Goal: Task Accomplishment & Management: Use online tool/utility

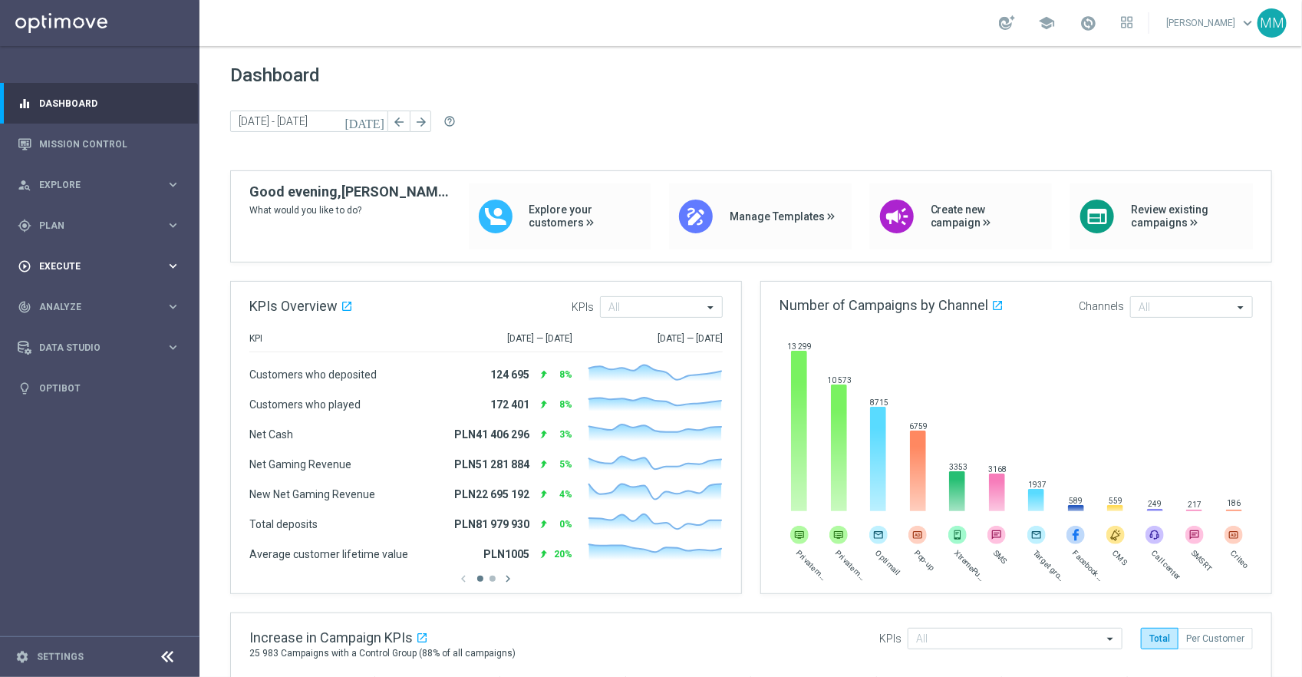
click at [76, 267] on span "Execute" at bounding box center [102, 266] width 127 height 9
click at [76, 228] on span "Plan" at bounding box center [102, 225] width 127 height 9
click at [85, 302] on span "Templates" at bounding box center [96, 303] width 110 height 9
click at [79, 324] on link "Optimail" at bounding box center [104, 326] width 112 height 12
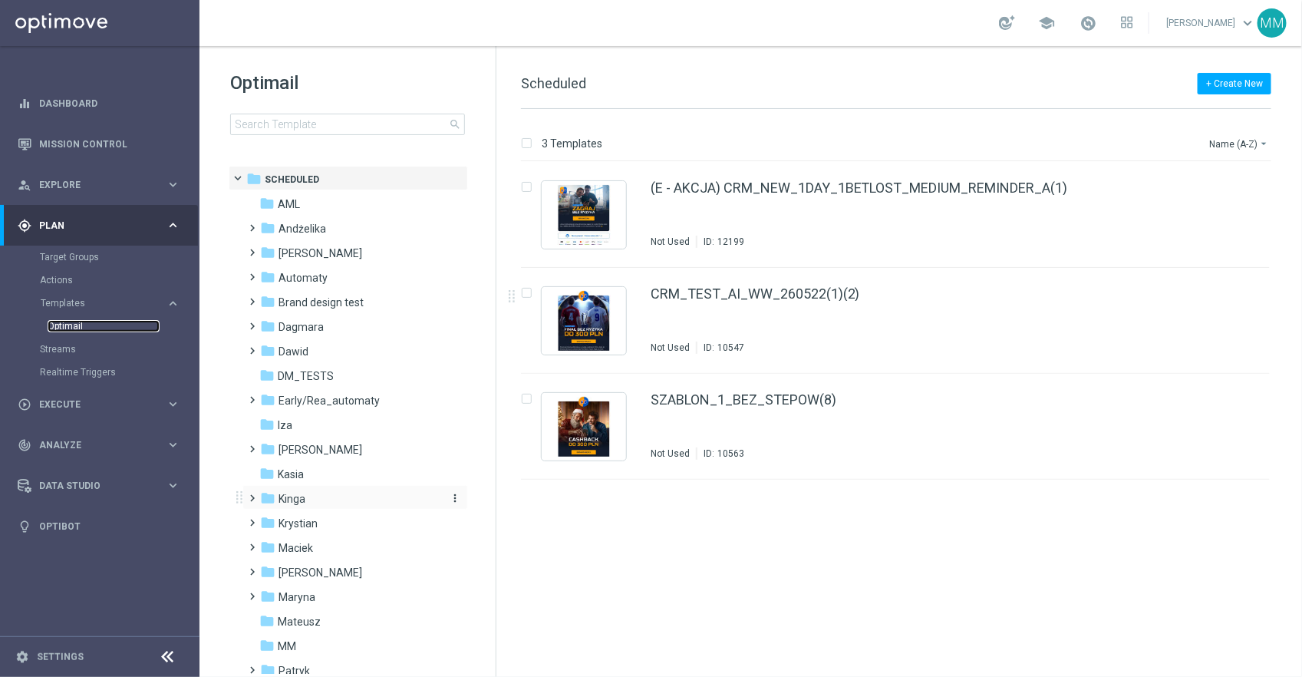
scroll to position [332, 0]
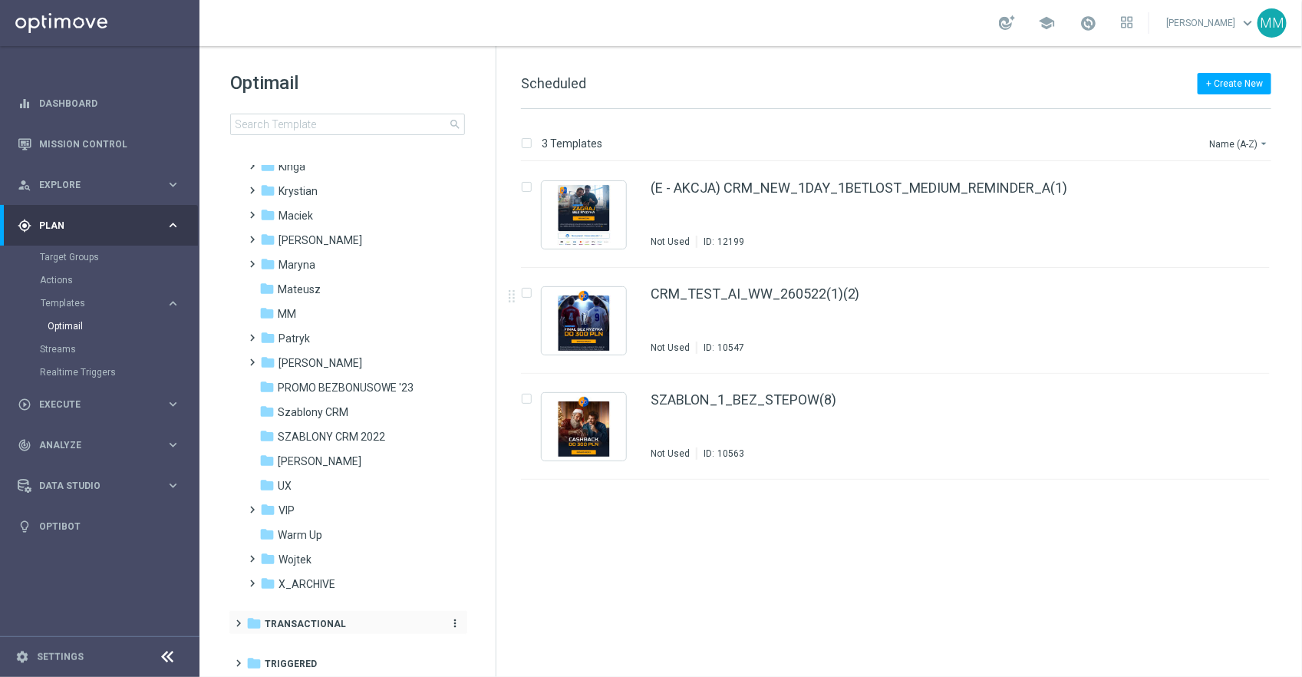
click at [334, 616] on div "folder Transactional" at bounding box center [340, 625] width 188 height 18
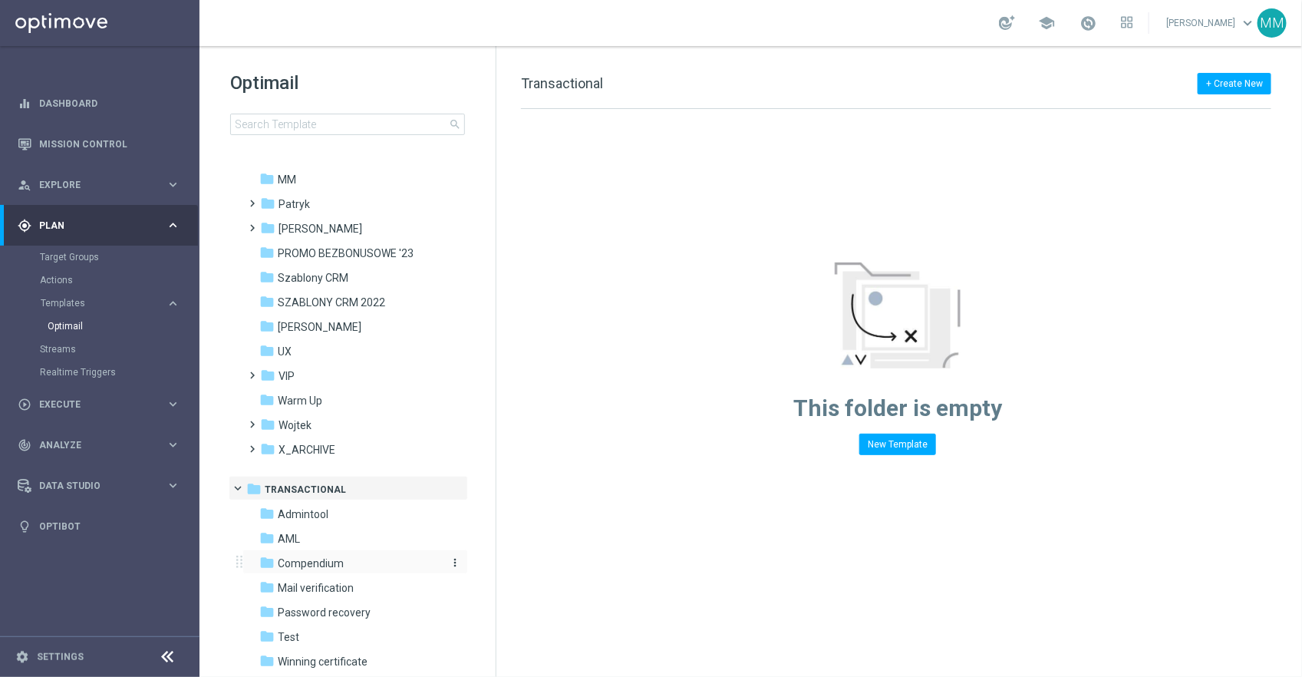
scroll to position [468, 0]
click at [325, 568] on div "folder Compendium" at bounding box center [347, 562] width 177 height 18
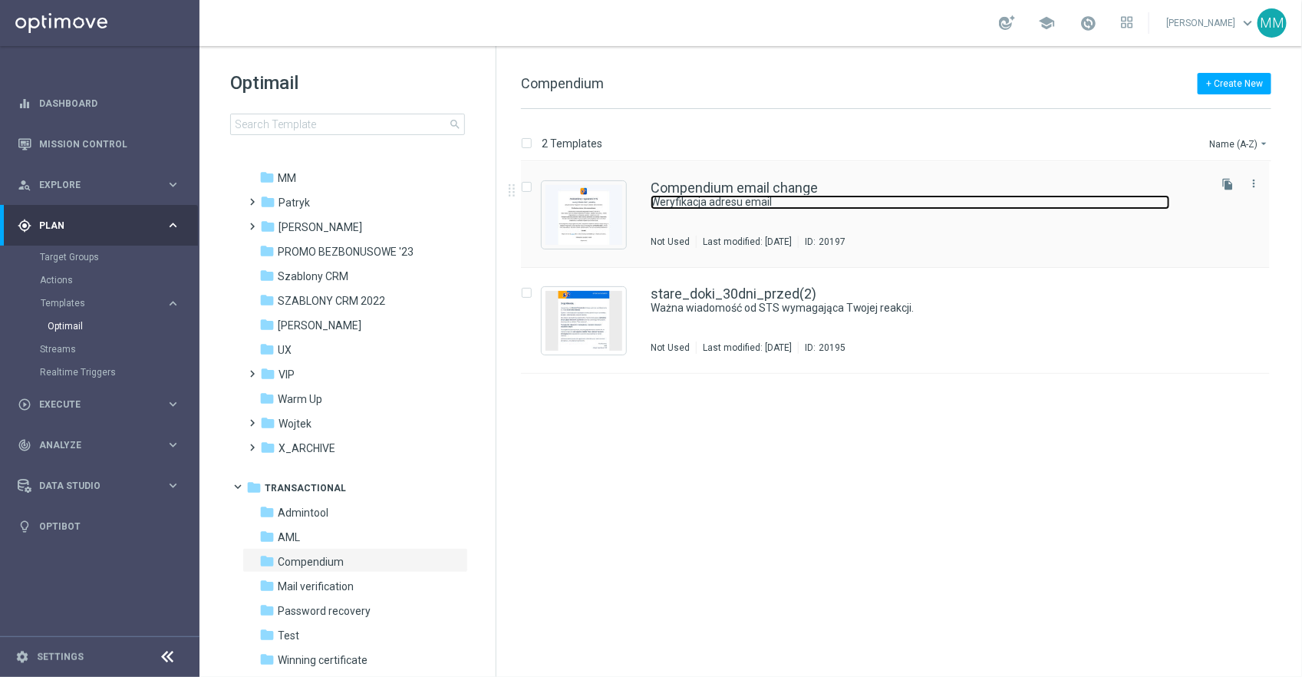
click at [666, 195] on link "Weryfikacja adresu email" at bounding box center [911, 202] width 520 height 15
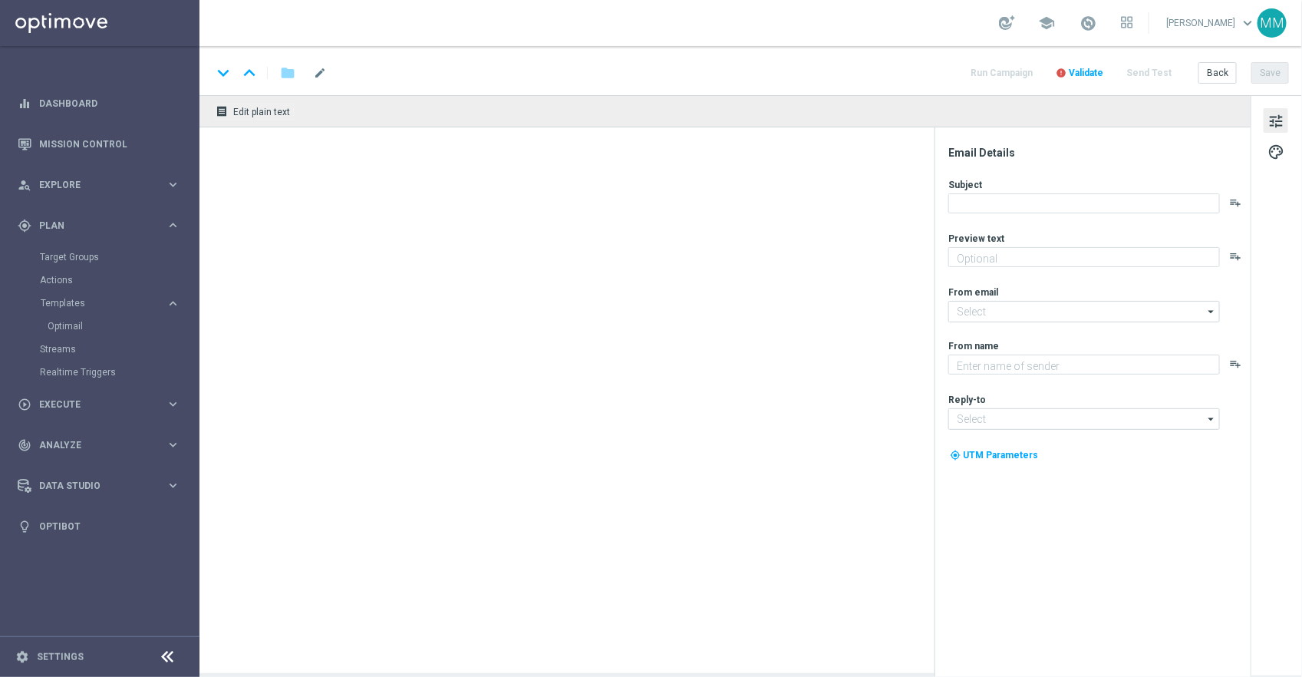
type textarea "Weryfikacja adresu email"
type input "[EMAIL_ADDRESS][DOMAIN_NAME]"
type textarea "STS"
type input "[EMAIL_ADDRESS][DOMAIN_NAME]"
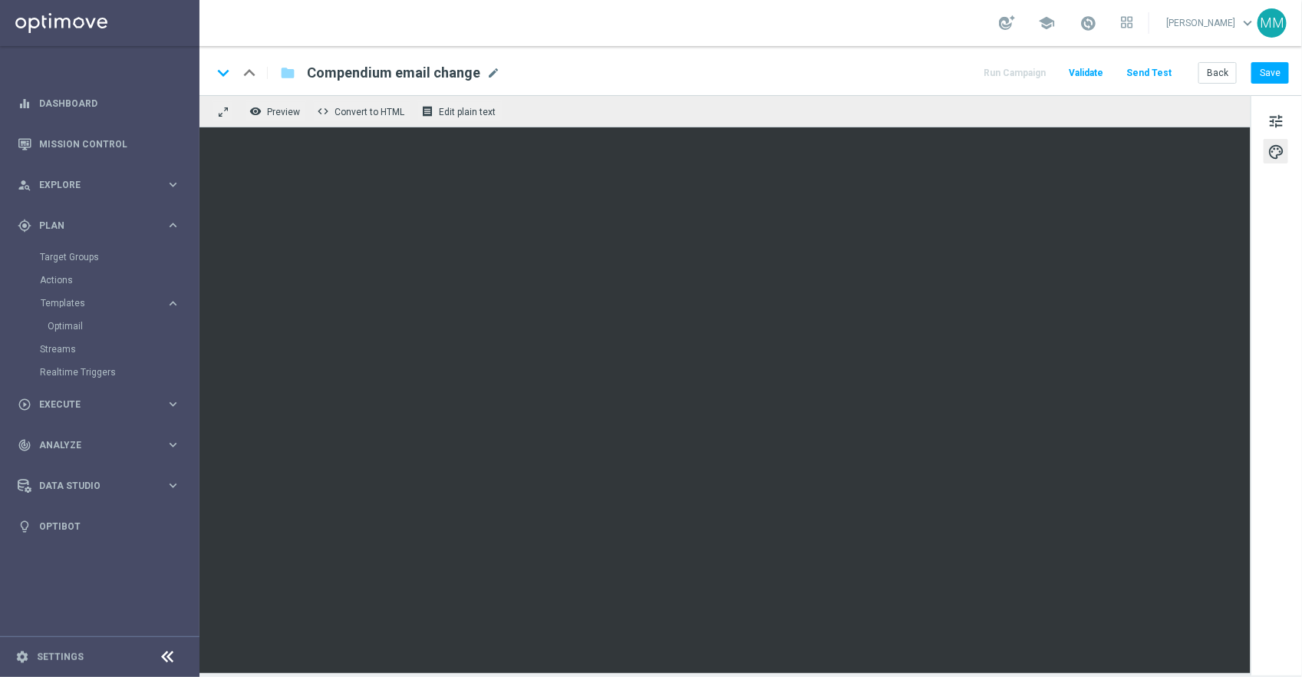
click at [853, 111] on div "remove_red_eye Preview code Convert to HTML receipt Edit plain text" at bounding box center [725, 111] width 1051 height 32
click at [906, 51] on div "keyboard_arrow_down keyboard_arrow_up folder Compendium email change Compendium…" at bounding box center [751, 70] width 1103 height 49
click at [291, 117] on span "Preview" at bounding box center [283, 112] width 33 height 11
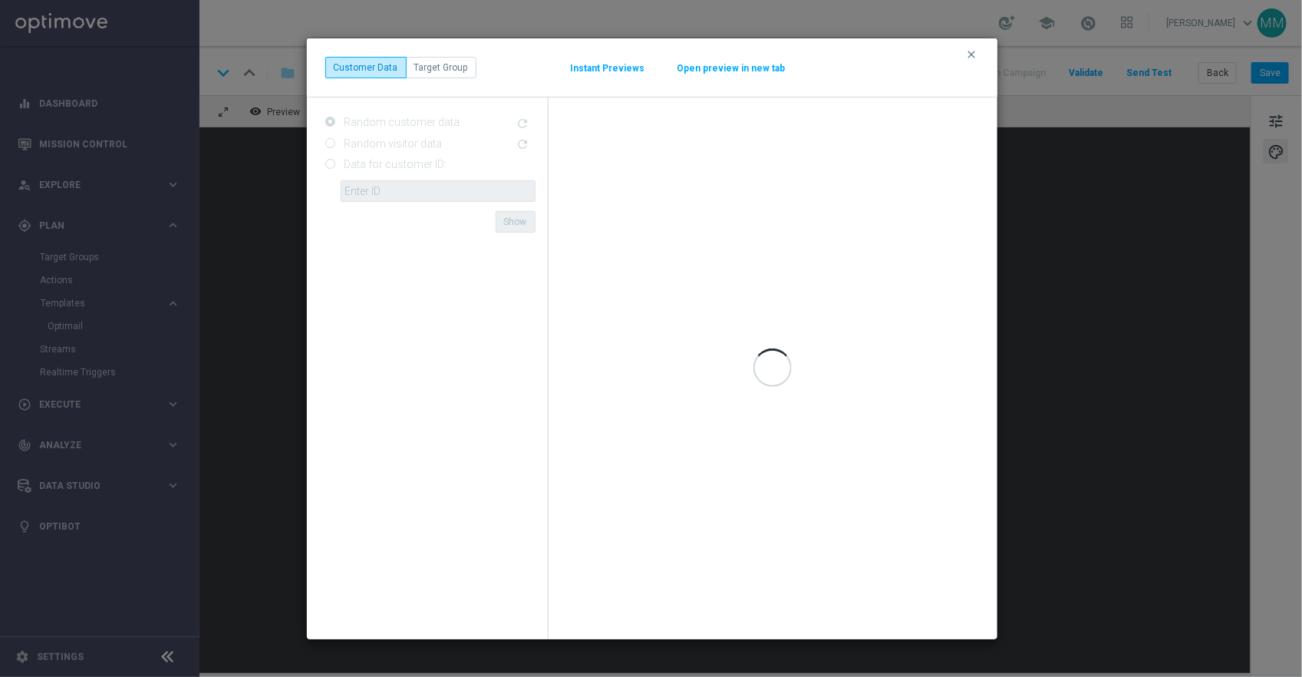
click at [734, 62] on button "Open preview in new tab" at bounding box center [732, 68] width 110 height 12
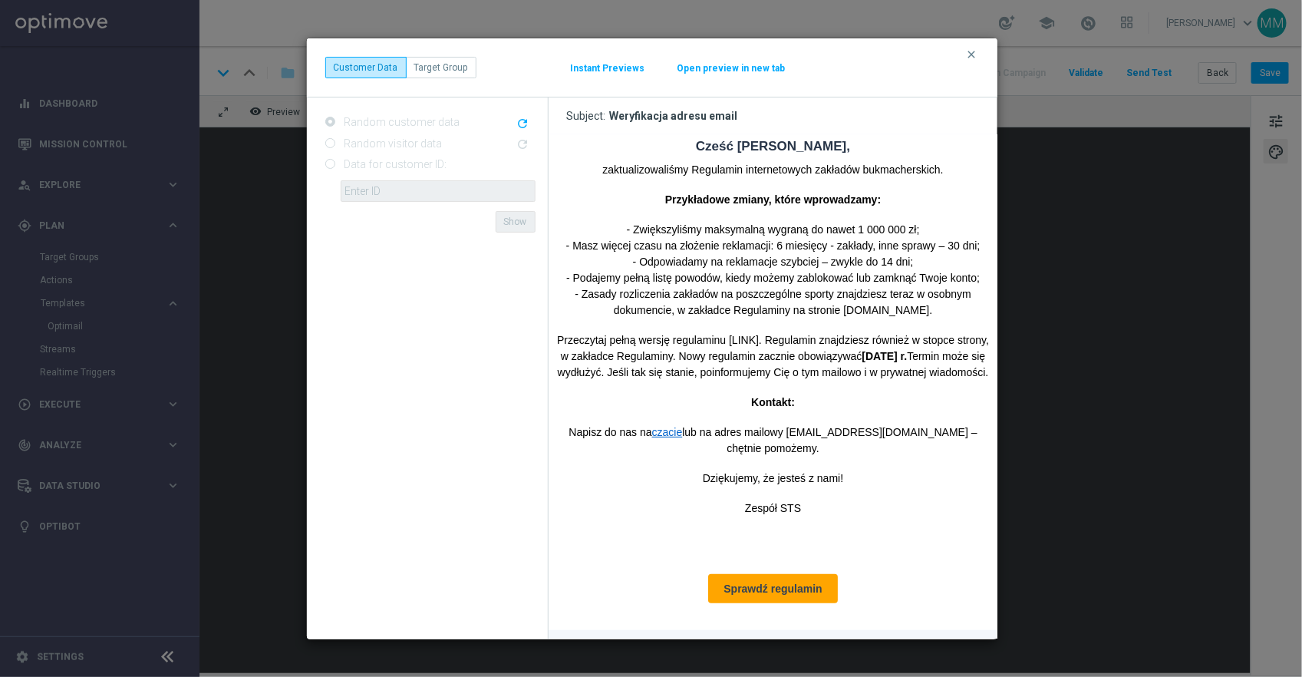
scroll to position [128, 0]
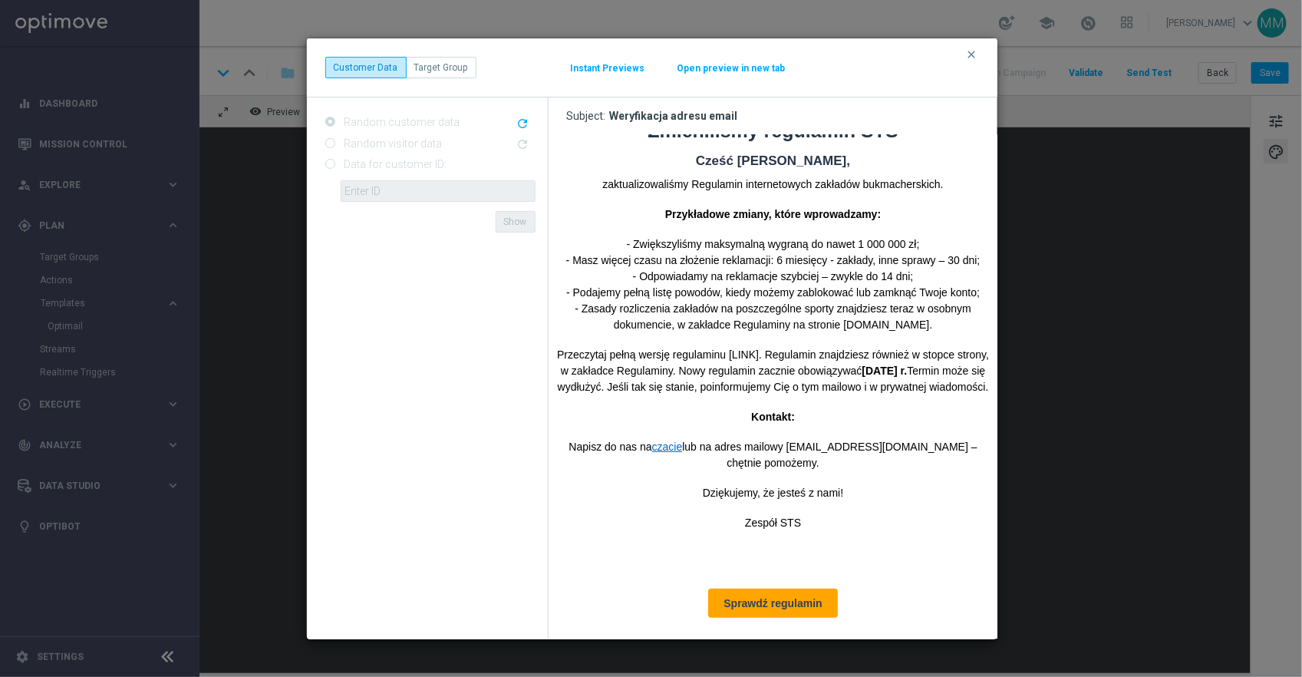
click at [639, 280] on p "- Zwiększyliśmy maksymalną wygraną do nawet 1 000 000 zł; - Masz więcej czasu n…" at bounding box center [772, 284] width 441 height 97
click at [975, 54] on icon "clear" at bounding box center [972, 54] width 12 height 12
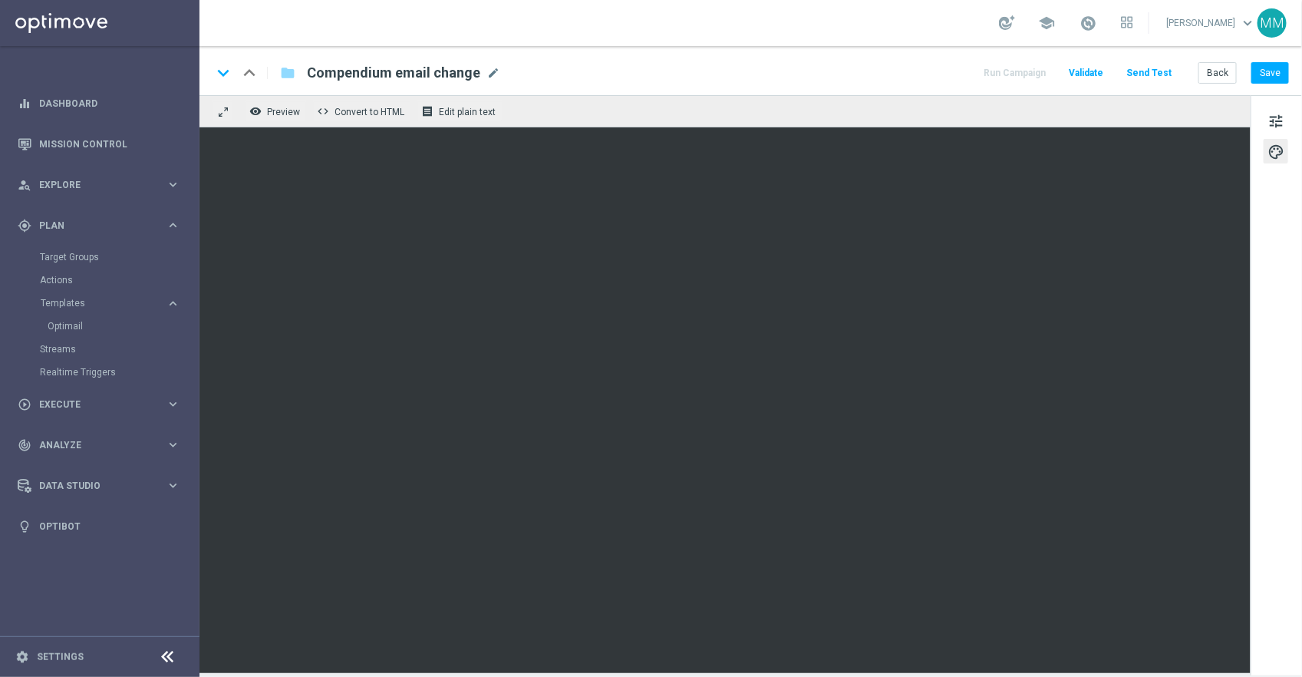
click at [853, 120] on div "remove_red_eye Preview code Convert to HTML receipt Edit plain text" at bounding box center [725, 111] width 1051 height 32
click at [282, 116] on span "Preview" at bounding box center [283, 112] width 33 height 11
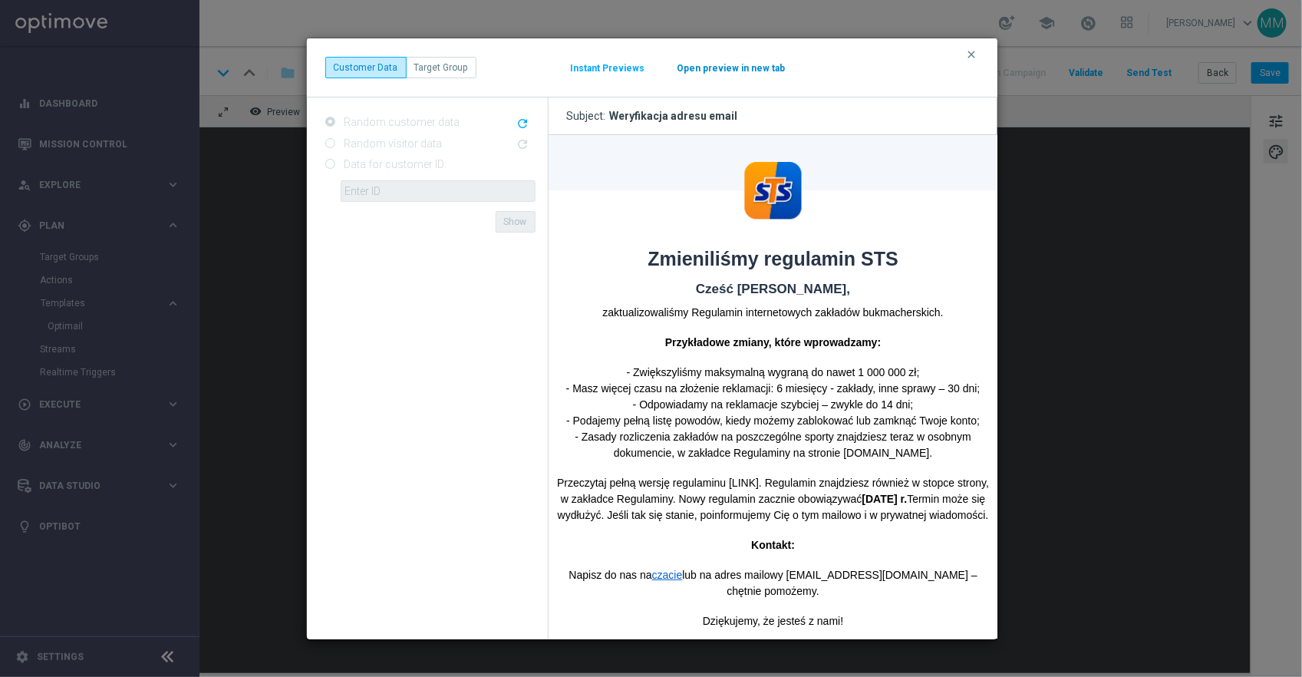
scroll to position [0, 0]
click at [710, 70] on button "Open preview in new tab" at bounding box center [732, 68] width 110 height 12
click at [837, 445] on p "- Zwiększyliśmy maksymalną wygraną do nawet 1 000 000 zł; - Masz więcej czasu n…" at bounding box center [772, 412] width 441 height 97
click at [969, 54] on icon "clear" at bounding box center [972, 54] width 12 height 12
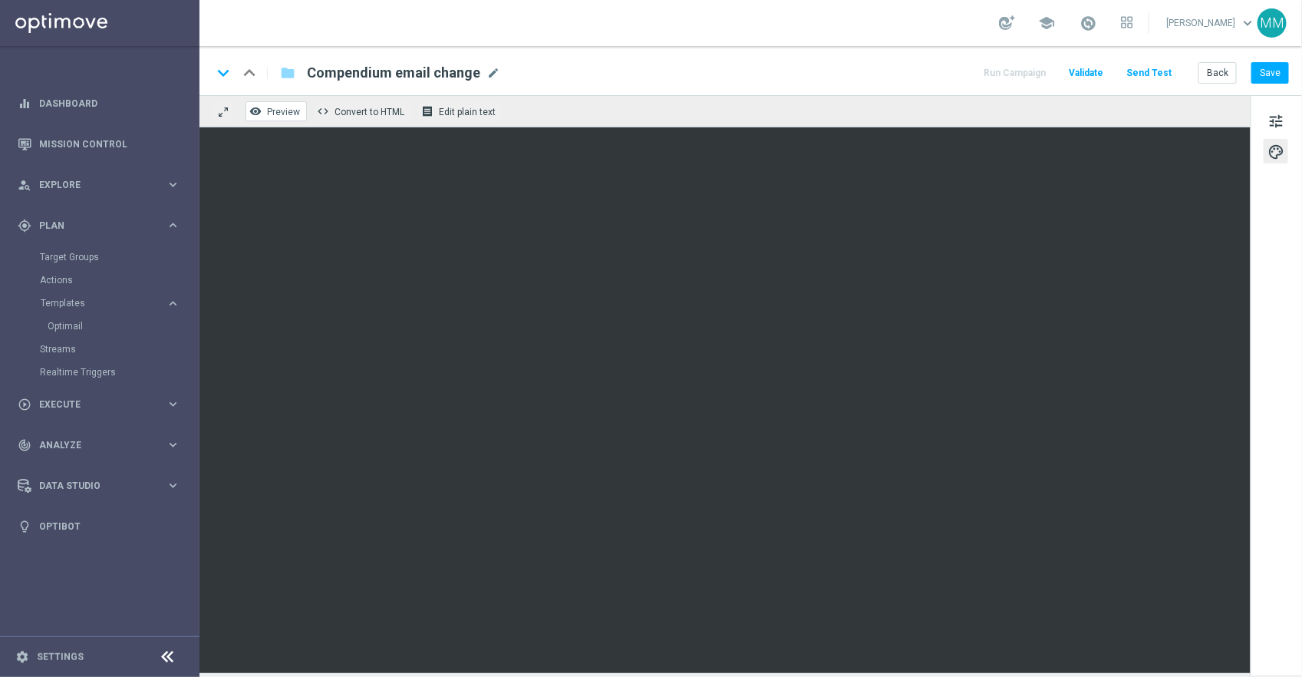
click at [276, 113] on span "Preview" at bounding box center [283, 112] width 33 height 11
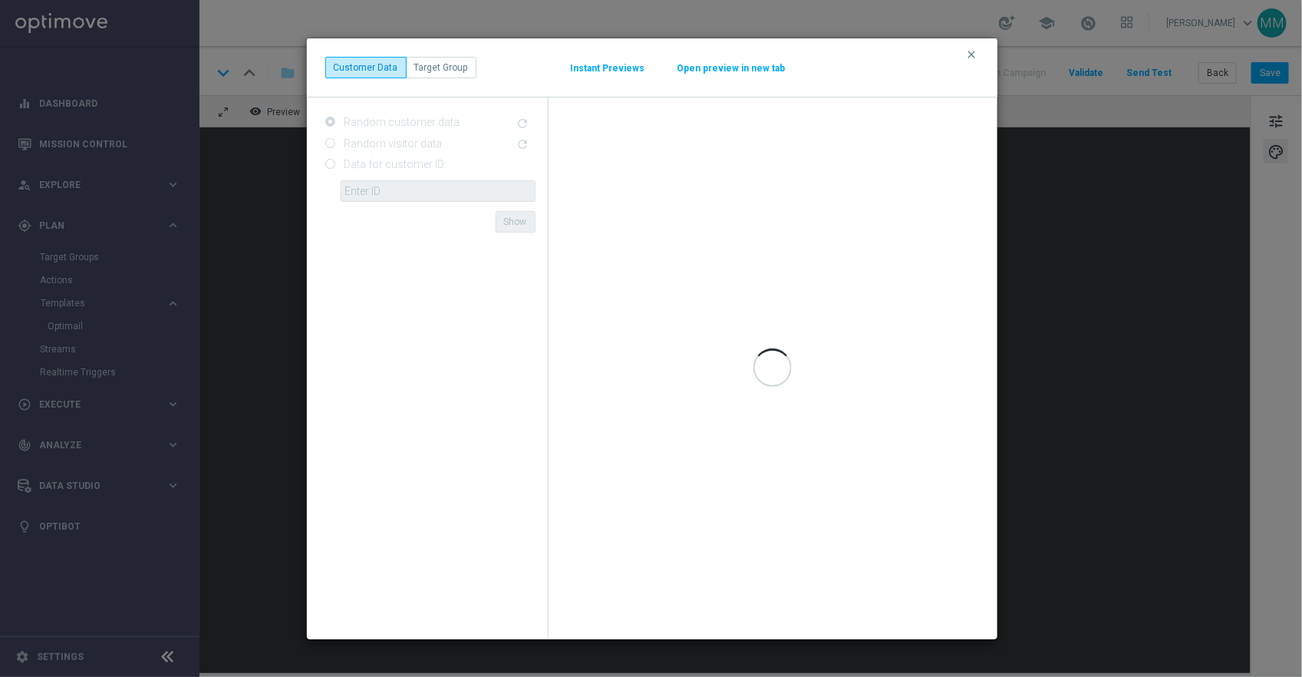
click at [715, 70] on button "Open preview in new tab" at bounding box center [732, 68] width 110 height 12
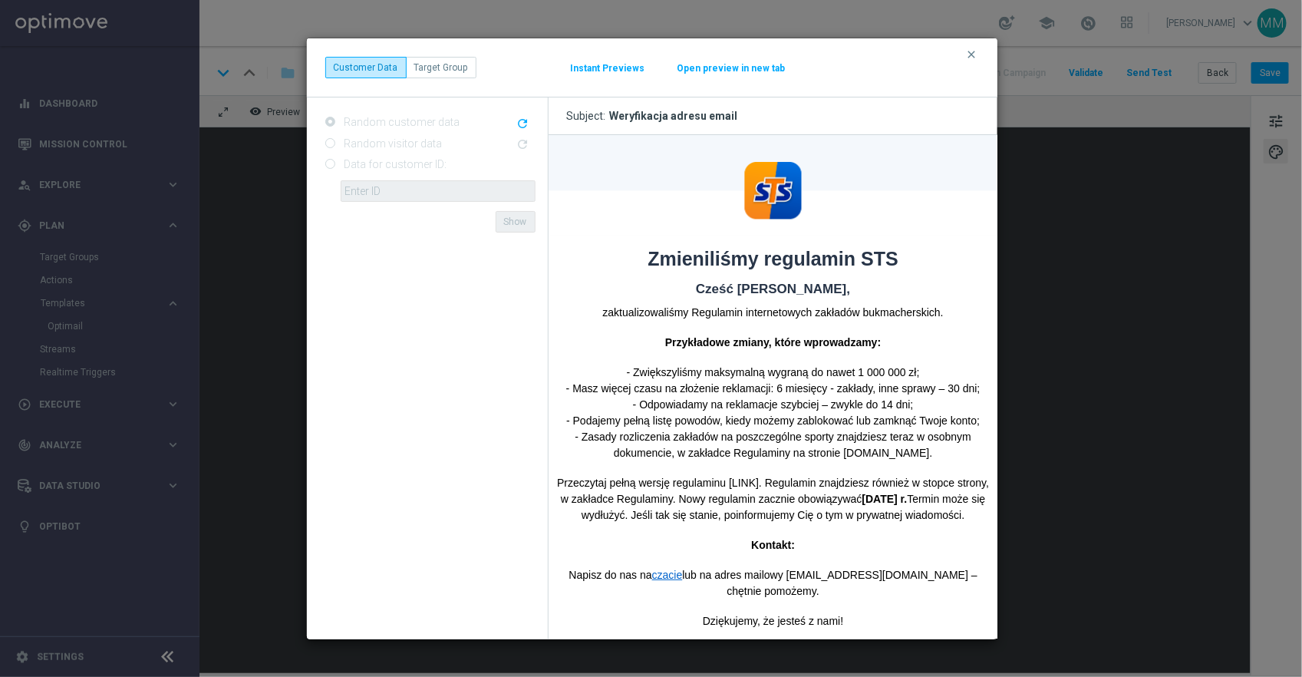
click at [708, 66] on button "Open preview in new tab" at bounding box center [732, 68] width 110 height 12
click at [972, 49] on icon "clear" at bounding box center [972, 54] width 12 height 12
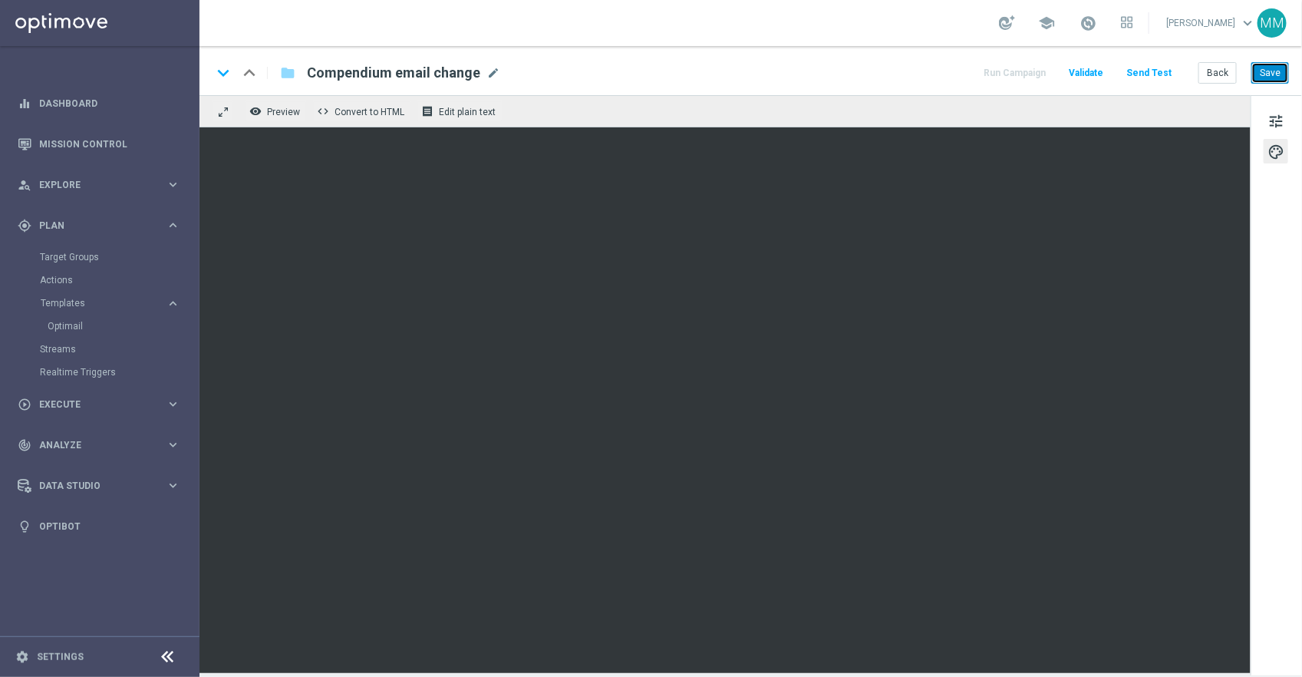
click at [1279, 74] on button "Save" at bounding box center [1271, 72] width 38 height 21
